Goal: Task Accomplishment & Management: Manage account settings

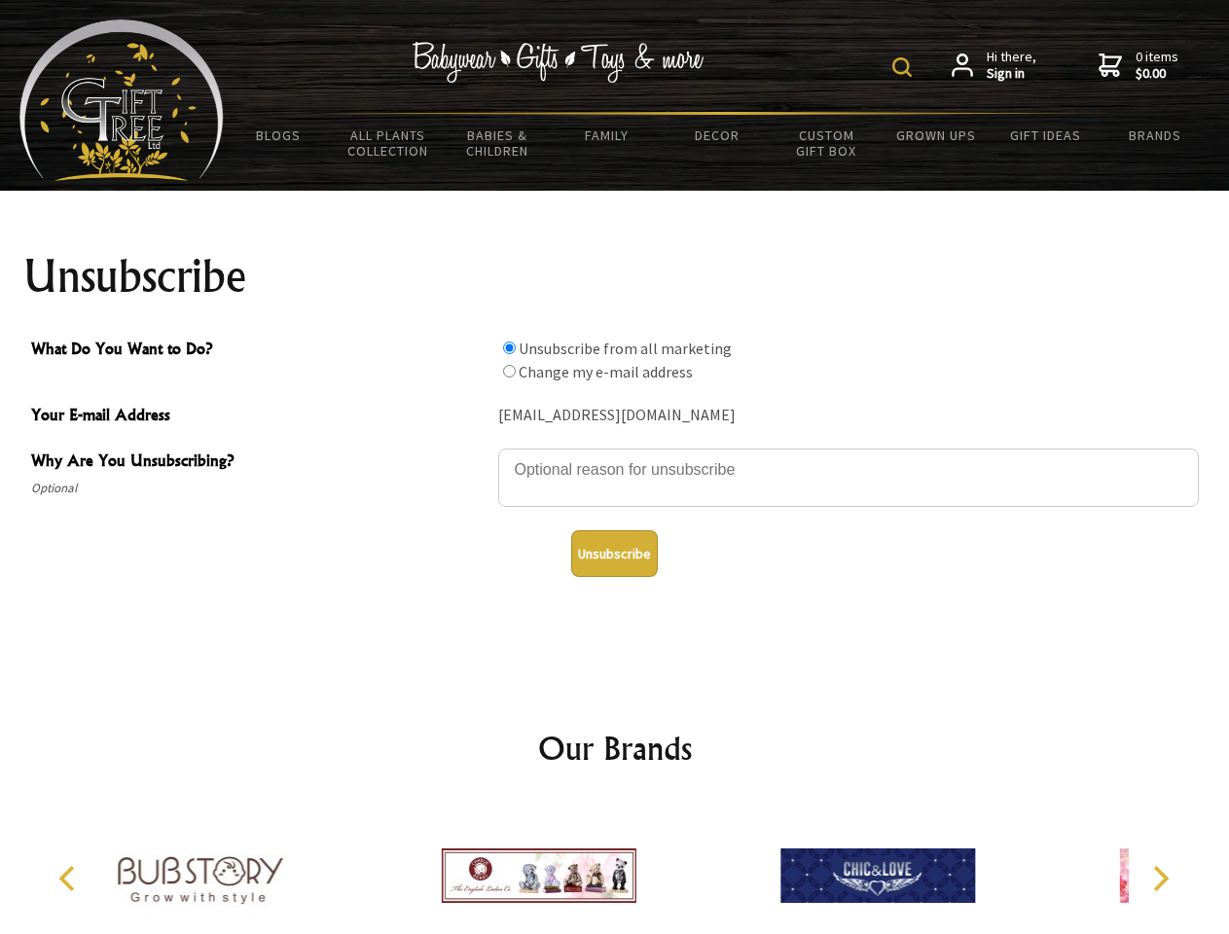
click at [905, 67] on img at bounding box center [901, 66] width 19 height 19
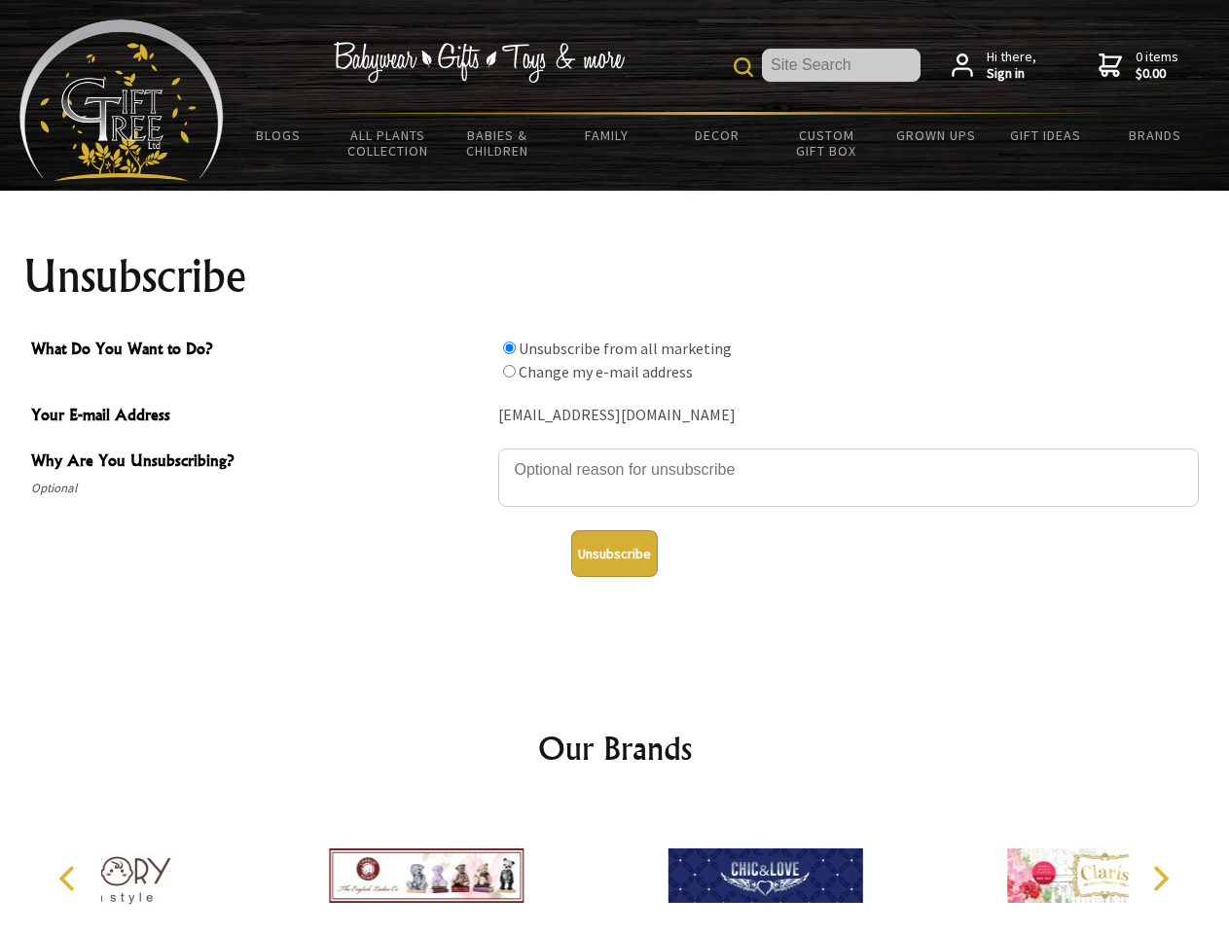
click at [615, 455] on textarea "Why Are You Unsubscribing?" at bounding box center [848, 478] width 701 height 58
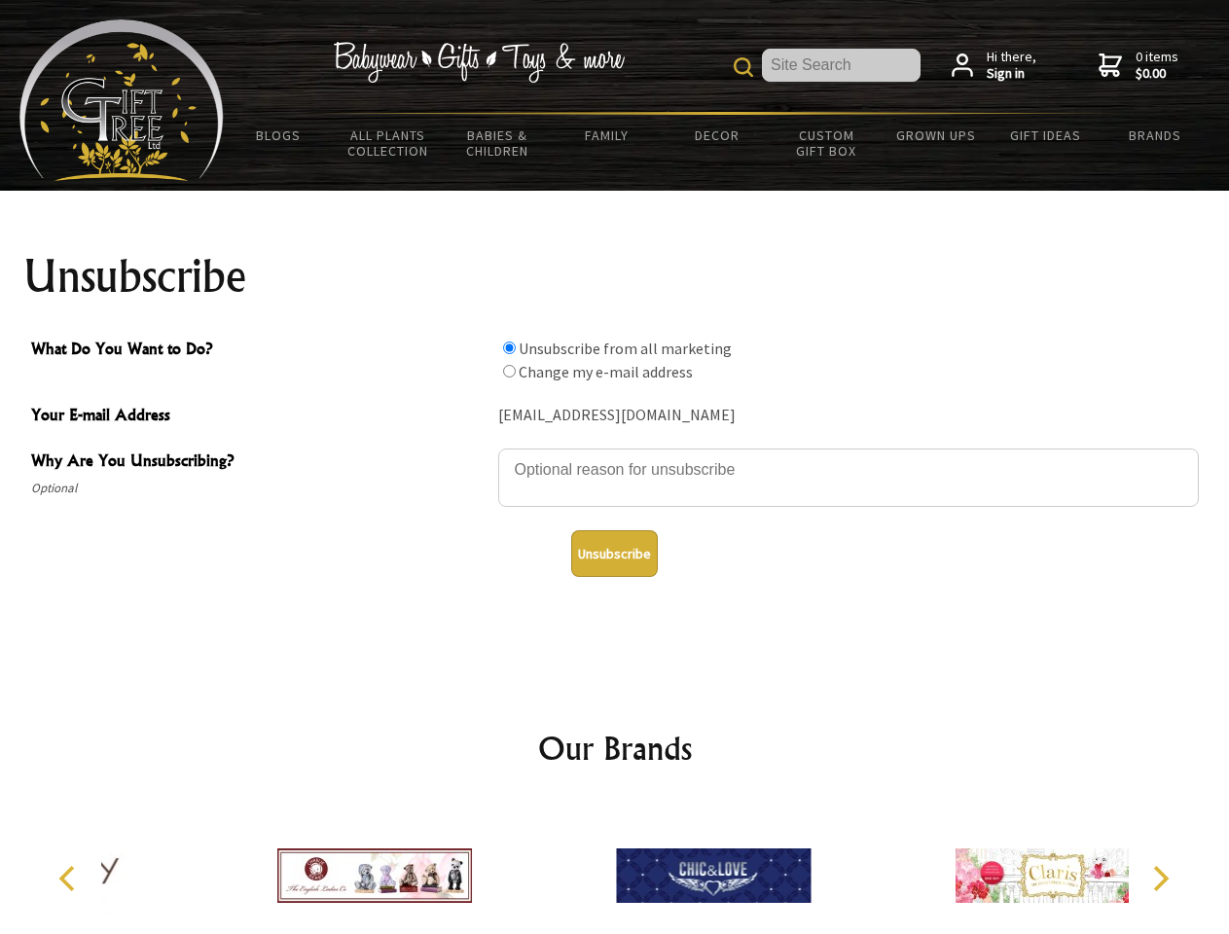
click at [509, 347] on input "What Do You Want to Do?" at bounding box center [509, 348] width 13 height 13
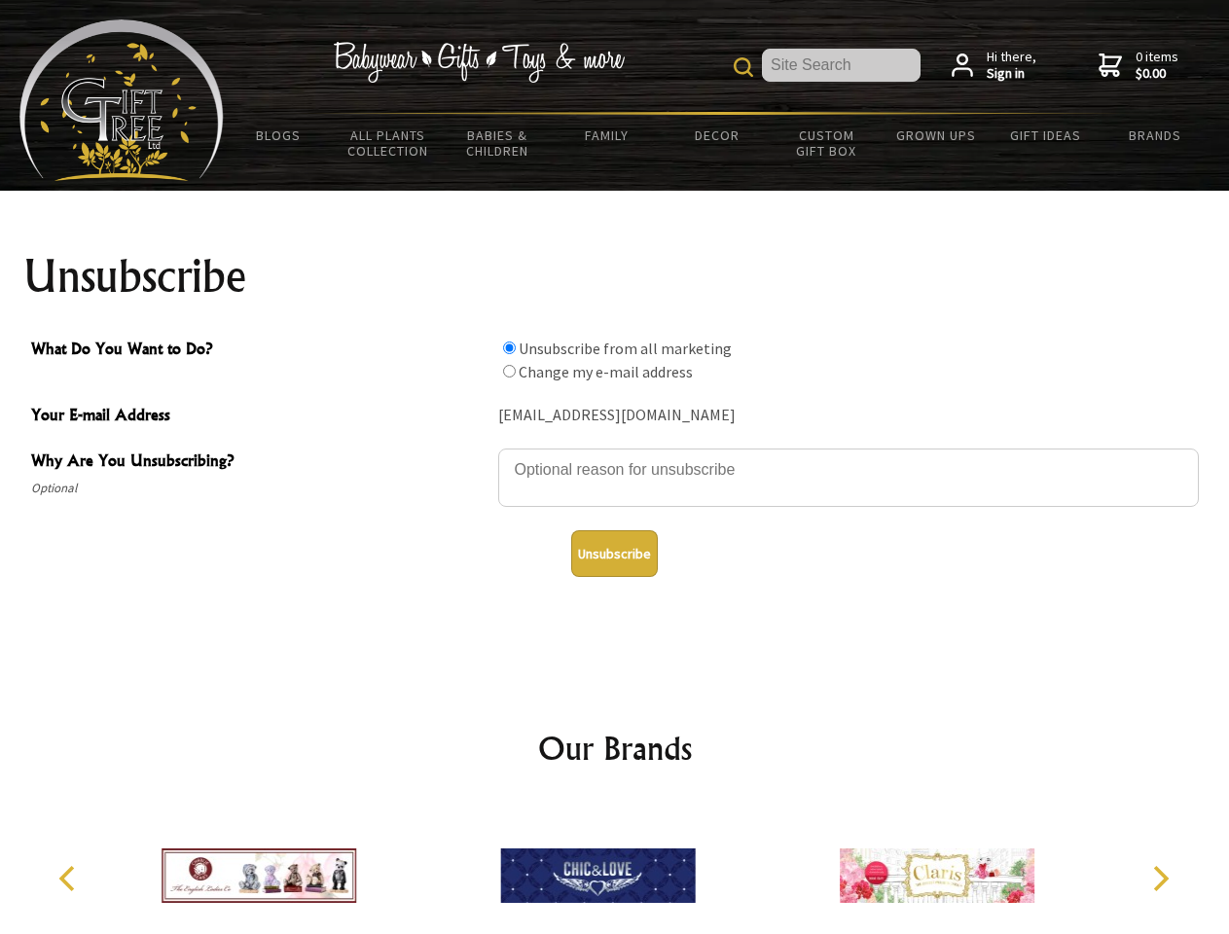
click at [509, 371] on input "What Do You Want to Do?" at bounding box center [509, 371] width 13 height 13
radio input "true"
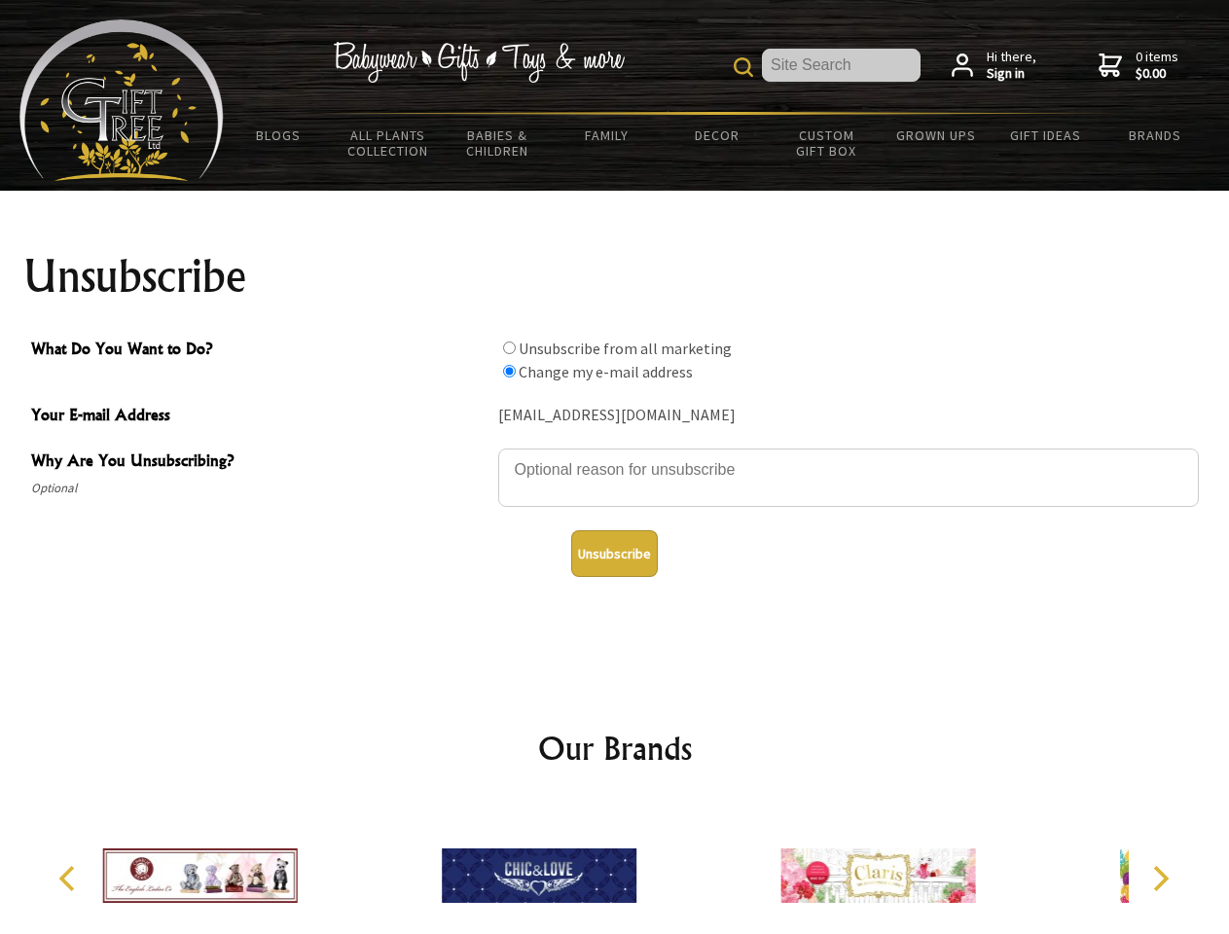
click at [614, 554] on button "Unsubscribe" at bounding box center [614, 553] width 87 height 47
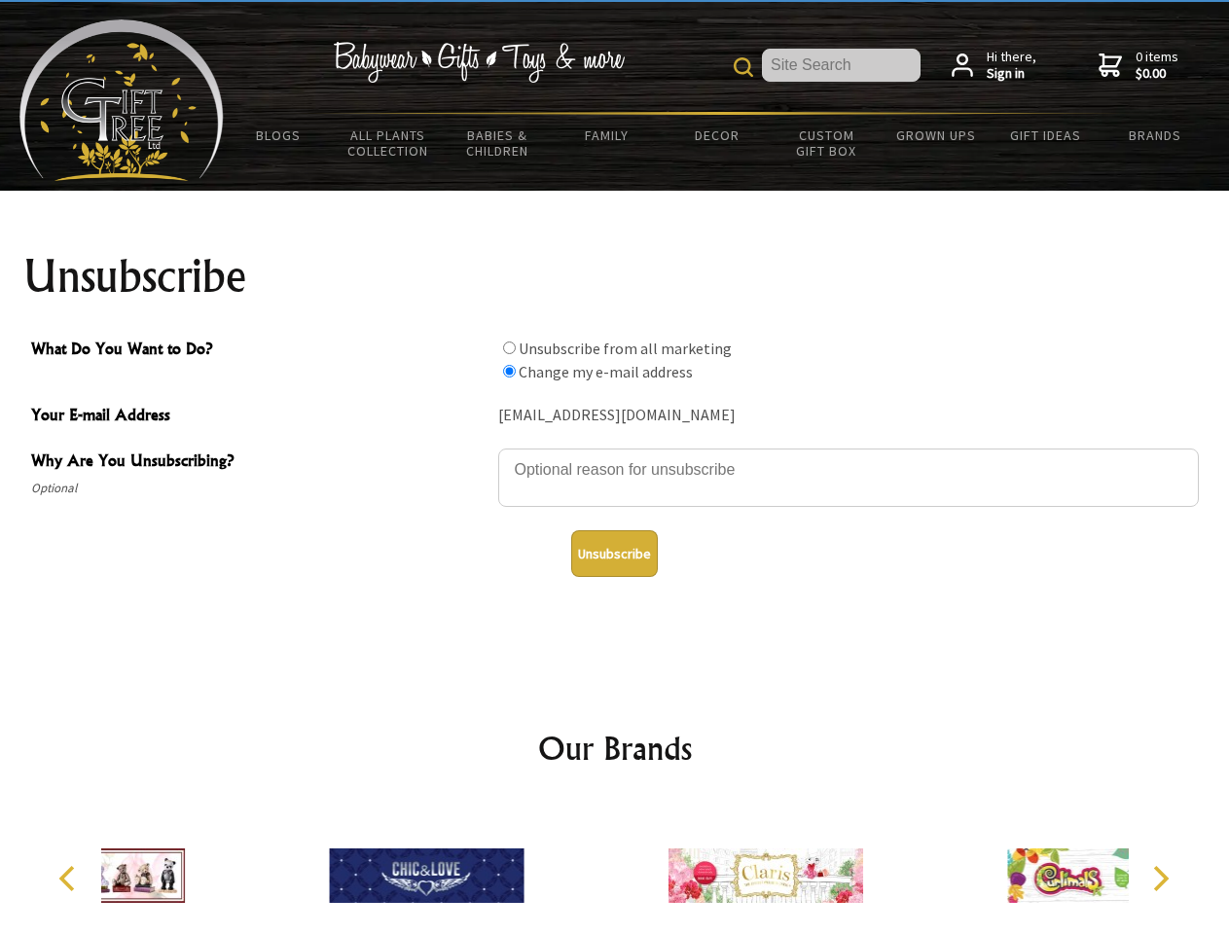
click at [615, 868] on div at bounding box center [765, 879] width 339 height 152
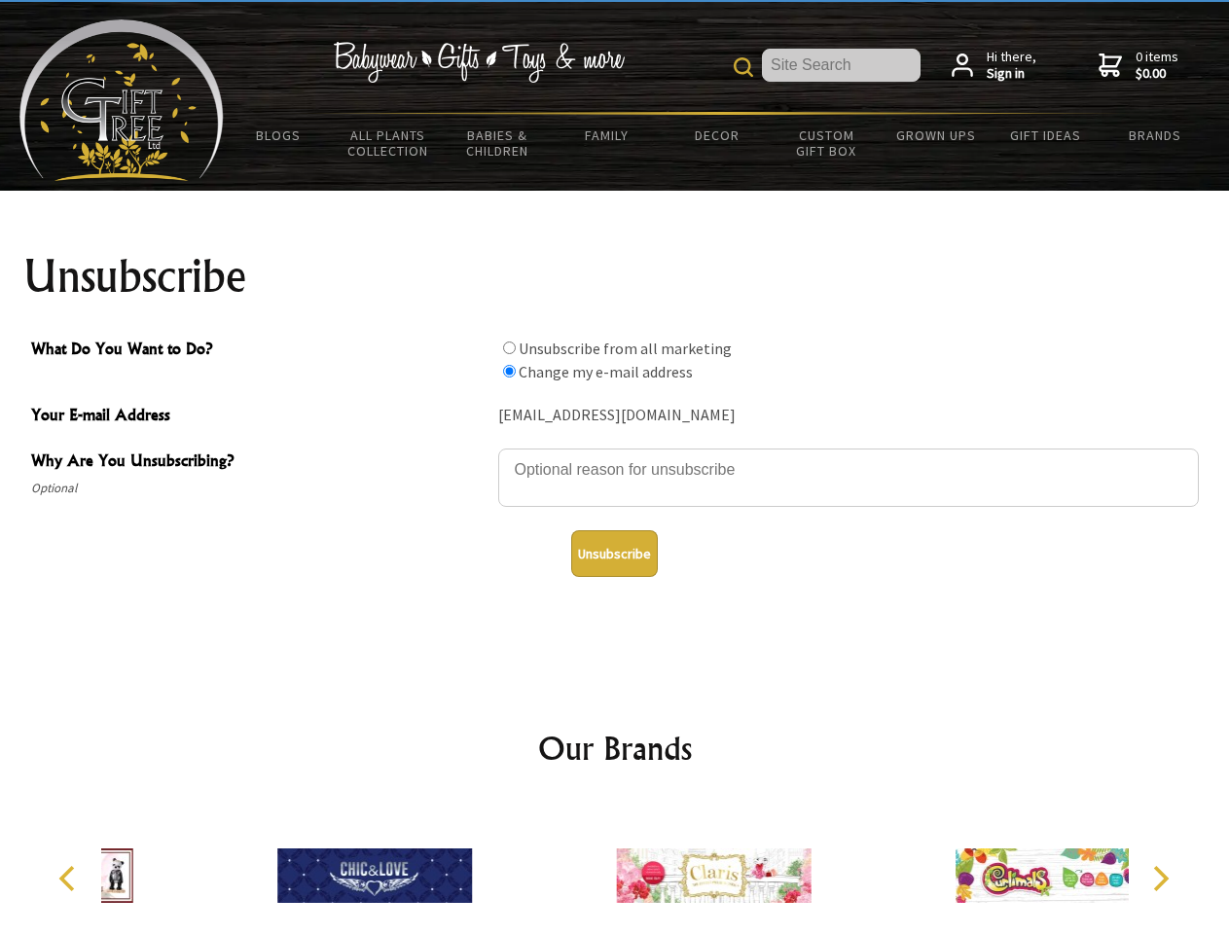
click at [70, 879] on icon "Previous" at bounding box center [68, 878] width 25 height 25
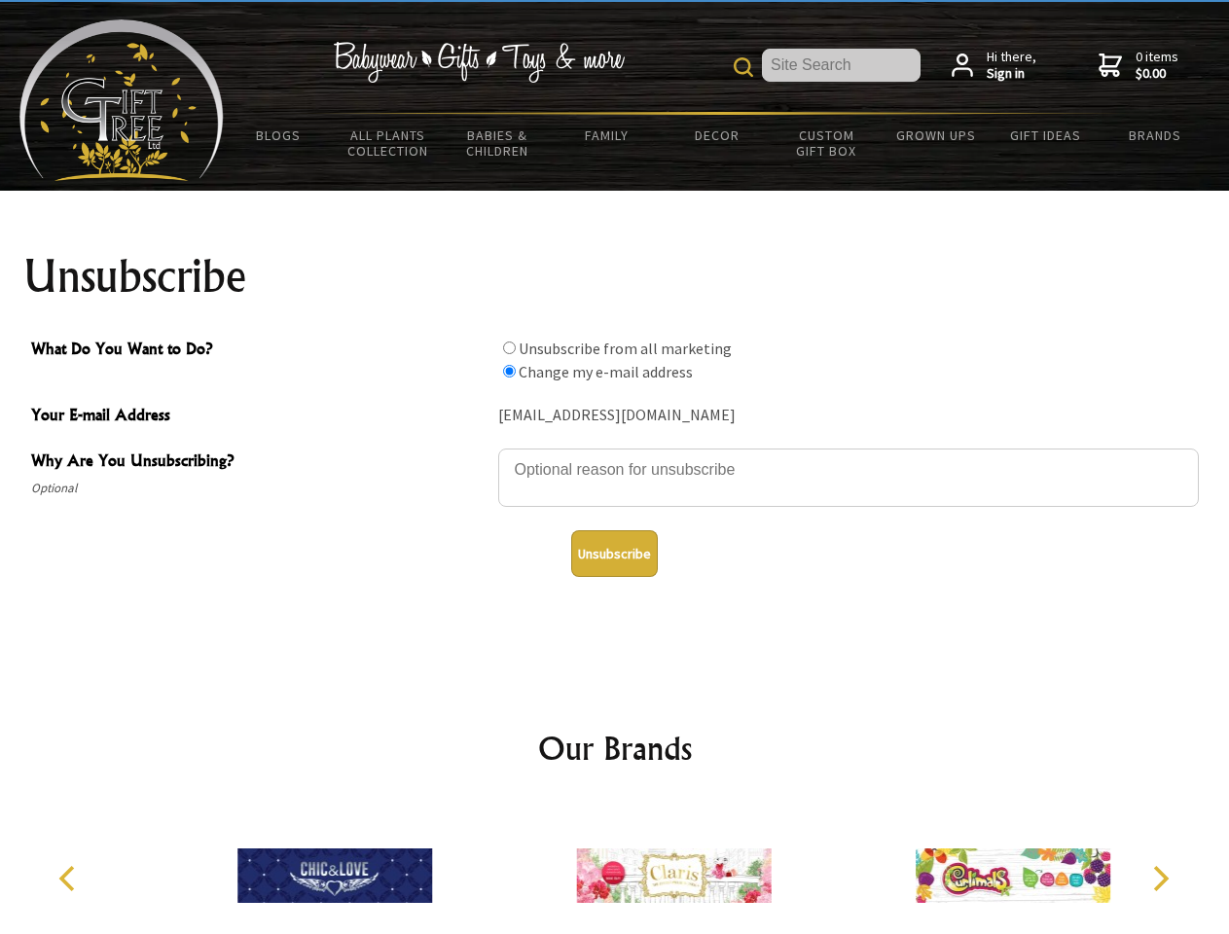
click at [1160, 879] on icon "Next" at bounding box center [1158, 878] width 25 height 25
